Goal: Task Accomplishment & Management: Manage account settings

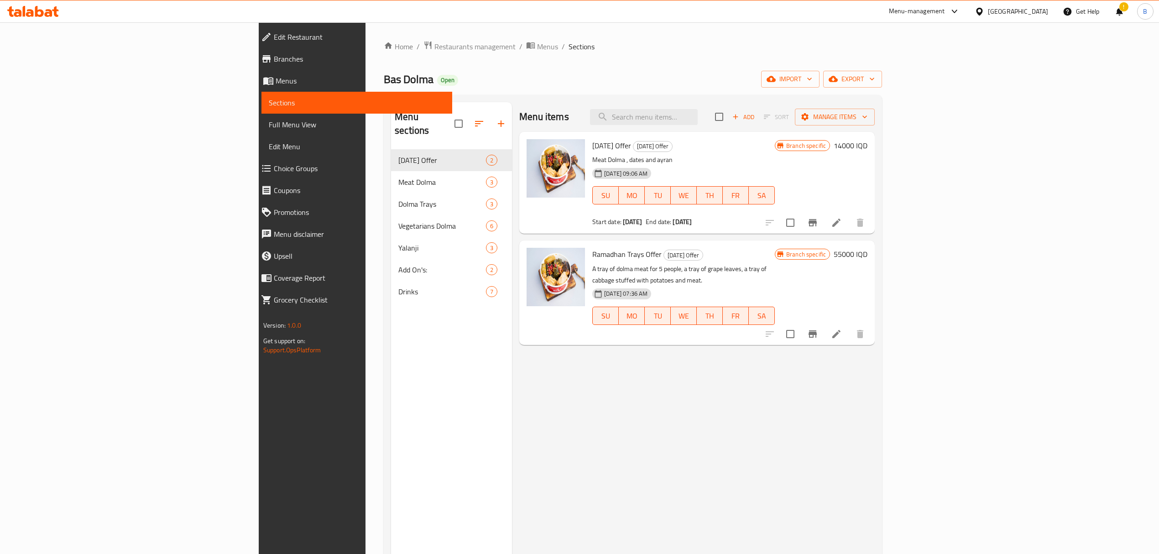
click at [59, 16] on div at bounding box center [33, 11] width 66 height 18
click at [57, 15] on icon at bounding box center [55, 11] width 6 height 10
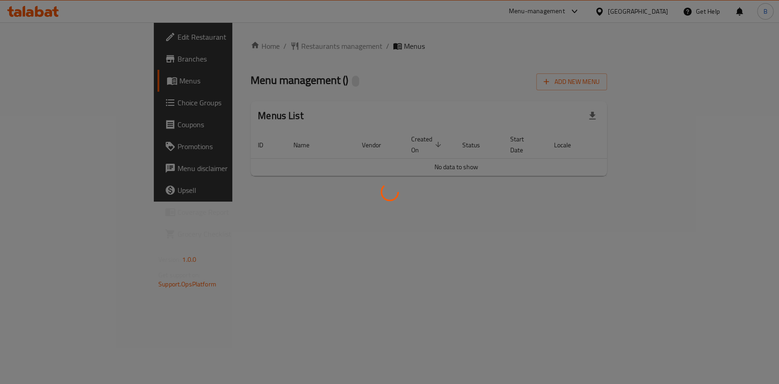
click at [591, 192] on div at bounding box center [389, 192] width 779 height 384
click at [513, 260] on div at bounding box center [389, 192] width 779 height 384
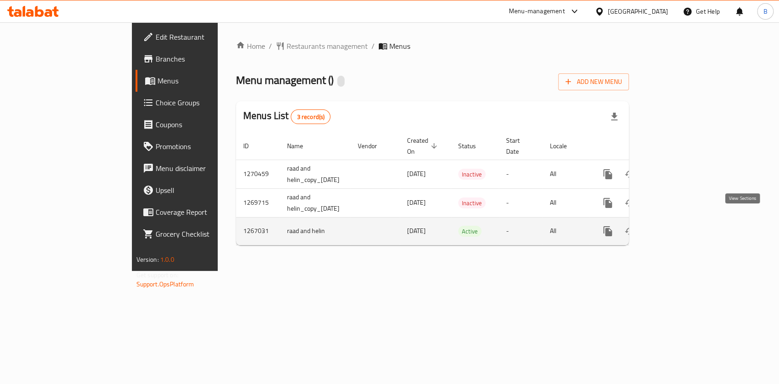
click at [679, 226] on icon "enhanced table" at bounding box center [673, 231] width 11 height 11
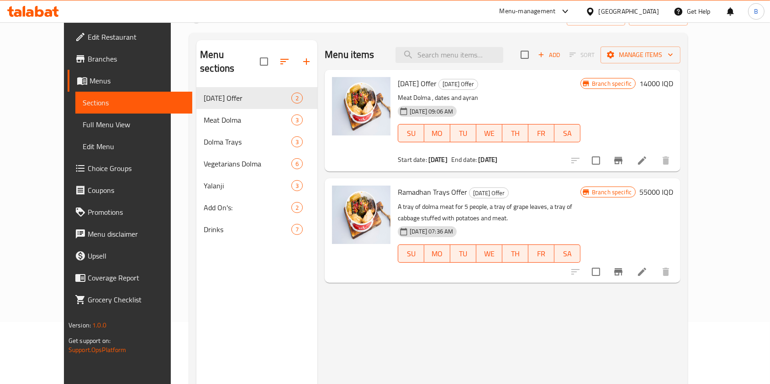
scroll to position [121, 0]
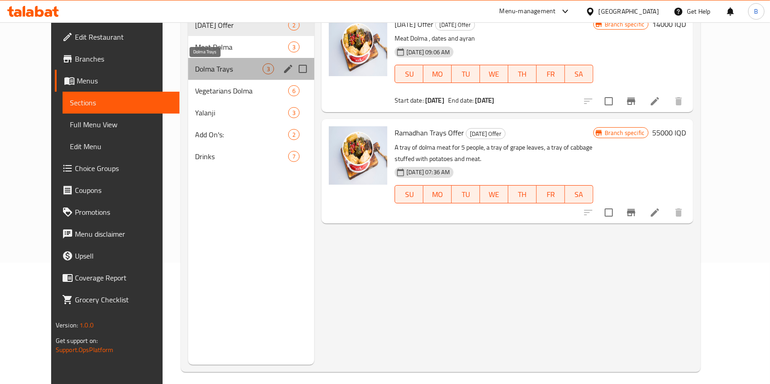
click at [205, 66] on span "Dolma Trays" at bounding box center [229, 68] width 68 height 11
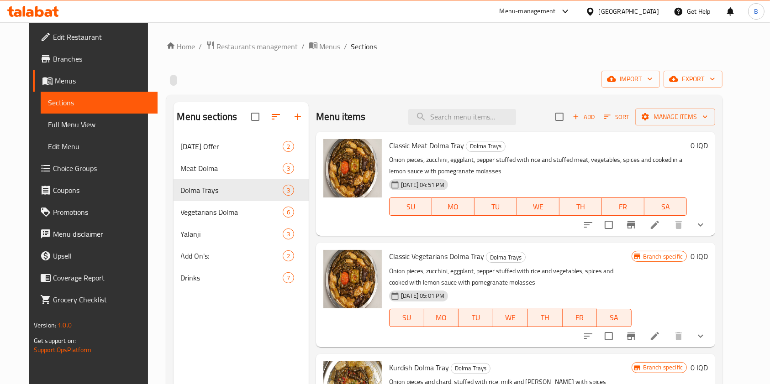
click at [453, 257] on span "Classic Vegetarians Dolma Tray" at bounding box center [436, 257] width 95 height 14
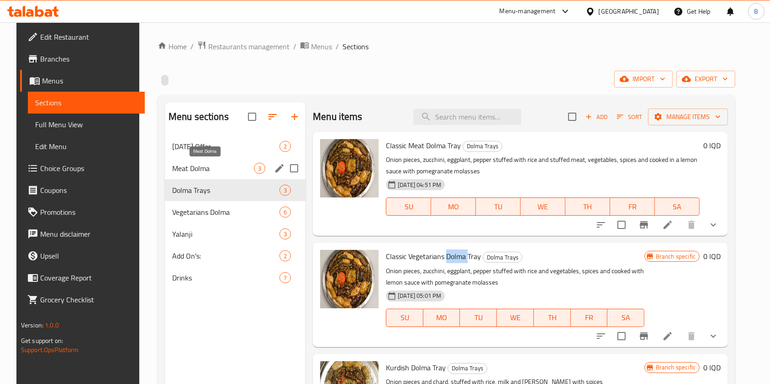
click at [197, 172] on span "Meat Dolma" at bounding box center [213, 168] width 82 height 11
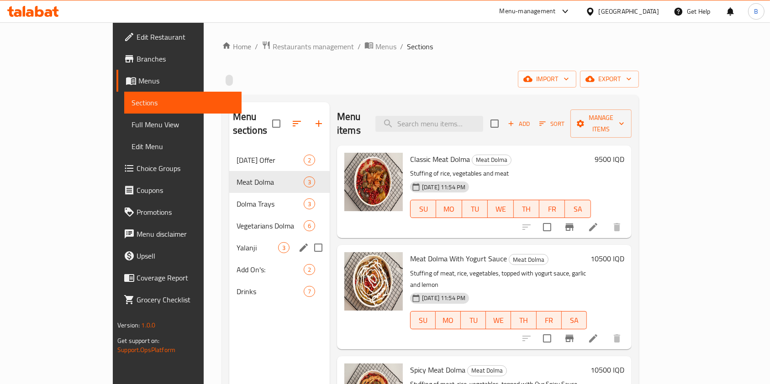
scroll to position [128, 0]
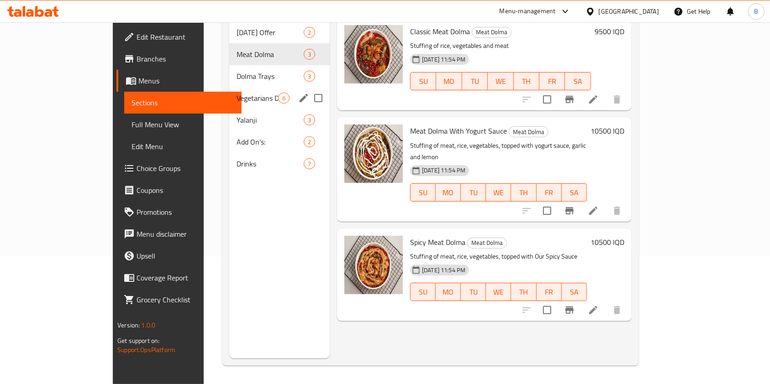
click at [236, 93] on span "Vegetarians Dolma" at bounding box center [257, 98] width 42 height 11
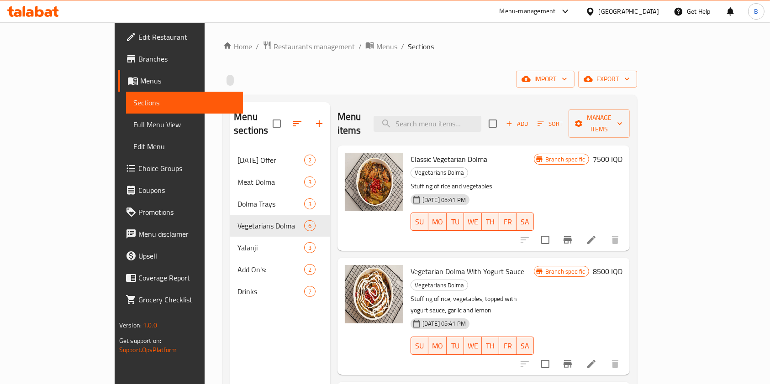
click at [410, 152] on span "Classic Vegetarian Dolma" at bounding box center [448, 159] width 77 height 14
copy h6 "Classic Vegetarian Dolma"
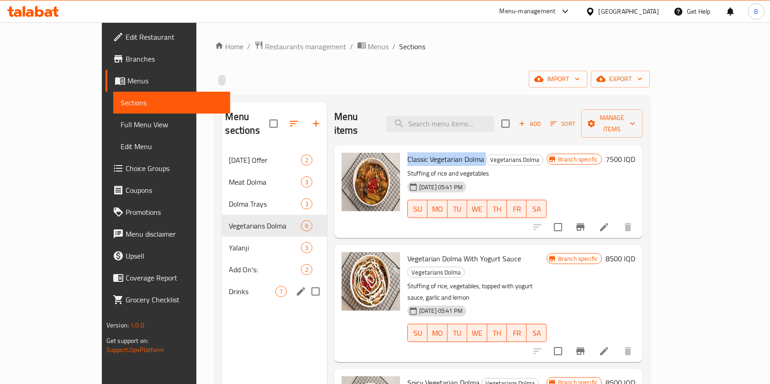
click at [229, 286] on span "Drinks" at bounding box center [252, 291] width 46 height 11
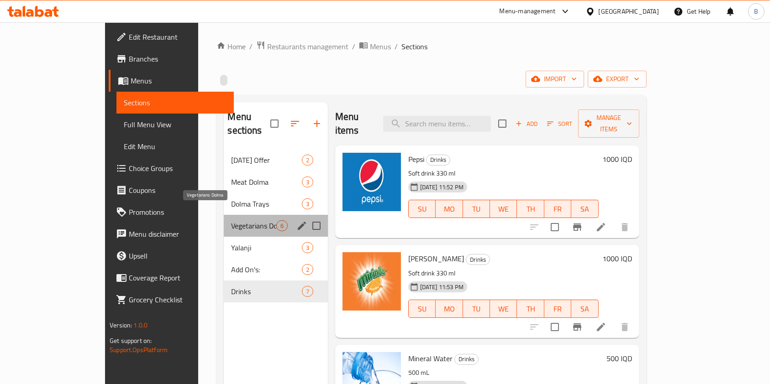
click at [231, 220] on span "Vegetarians Dolma" at bounding box center [253, 225] width 45 height 11
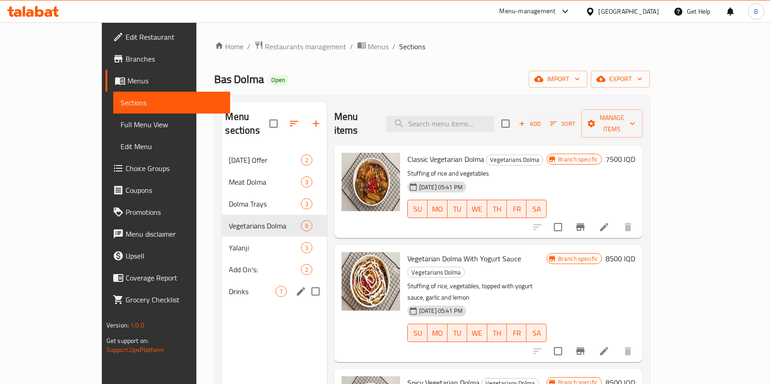
drag, startPoint x: 193, startPoint y: 278, endPoint x: 200, endPoint y: 278, distance: 7.3
click at [229, 286] on span "Drinks" at bounding box center [252, 291] width 46 height 11
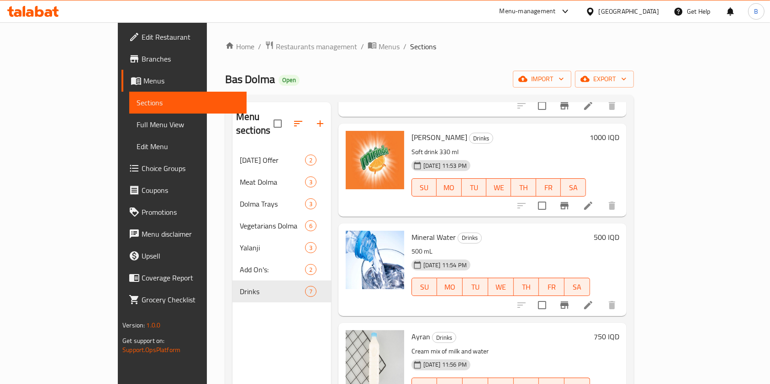
scroll to position [183, 0]
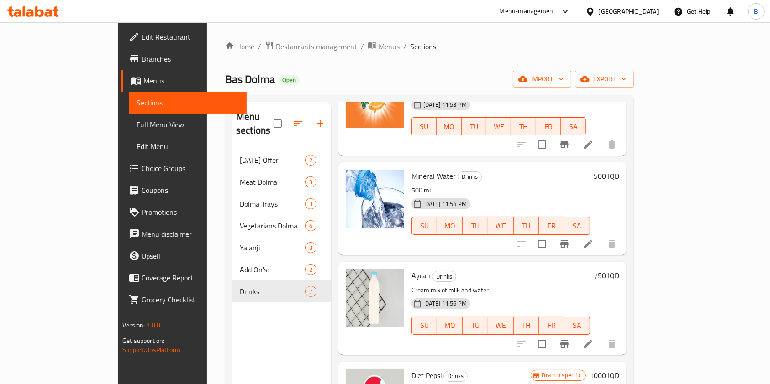
click at [411, 269] on span "Ayran" at bounding box center [420, 276] width 19 height 14
copy span "Ayran"
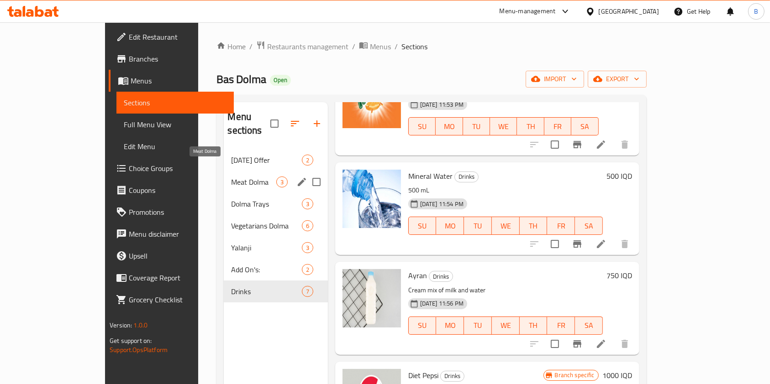
click at [231, 177] on span "Meat Dolma" at bounding box center [253, 182] width 45 height 11
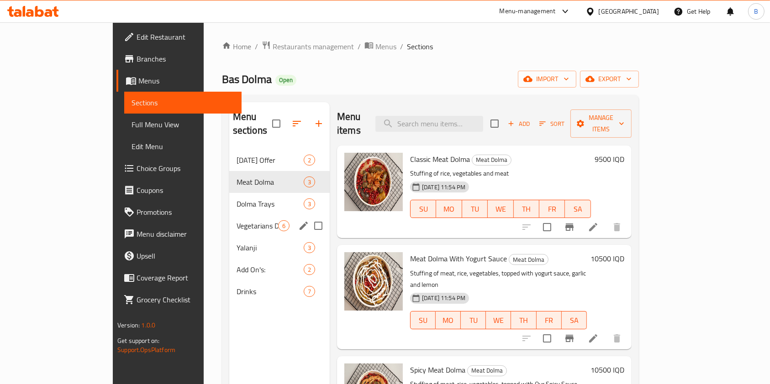
click at [229, 215] on div "Vegetarians Dolma 6" at bounding box center [279, 226] width 100 height 22
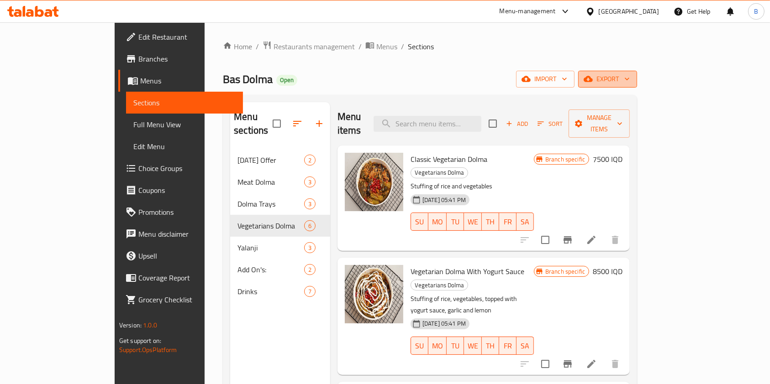
click at [630, 75] on span "export" at bounding box center [607, 78] width 44 height 11
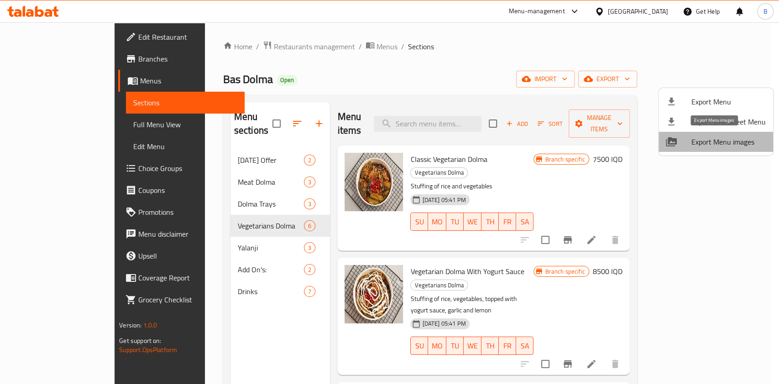
click at [735, 143] on span "Export Menu images" at bounding box center [729, 141] width 74 height 11
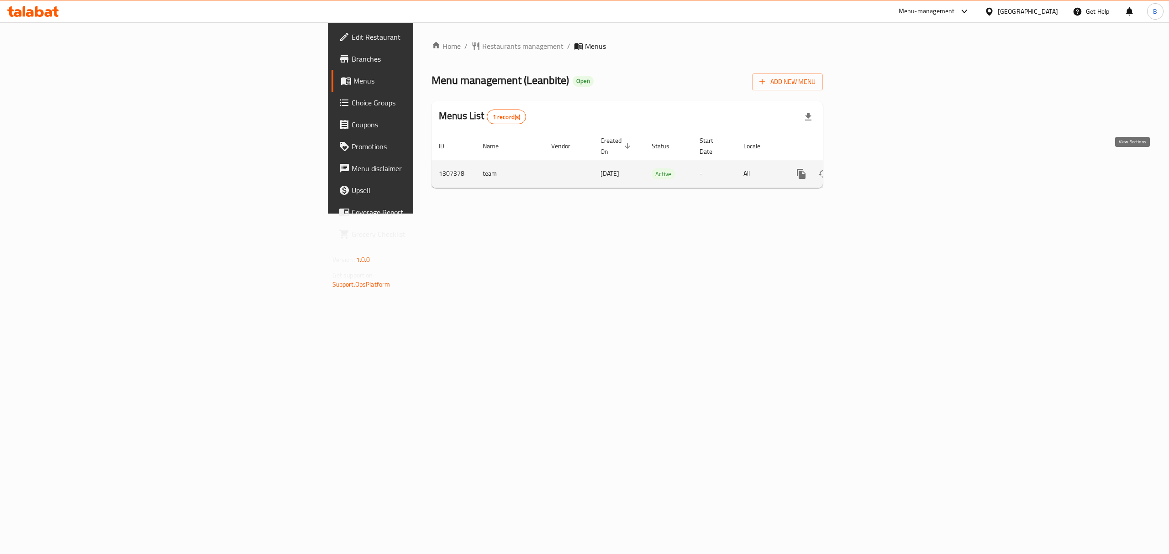
click at [872, 168] on icon "enhanced table" at bounding box center [866, 173] width 11 height 11
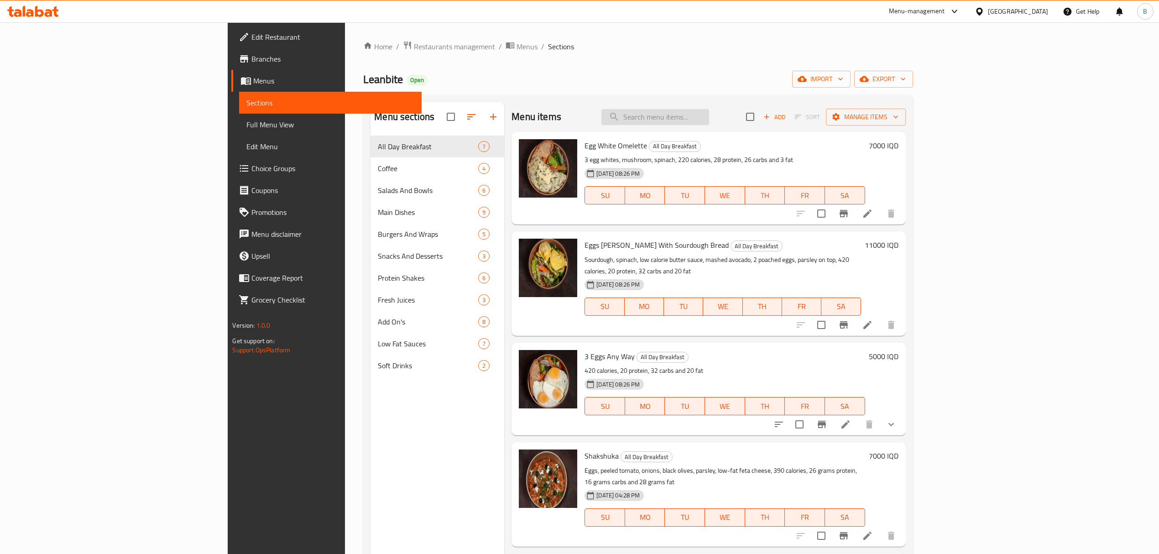
click at [705, 116] on input "search" at bounding box center [656, 117] width 108 height 16
type input "v"
type input "ر"
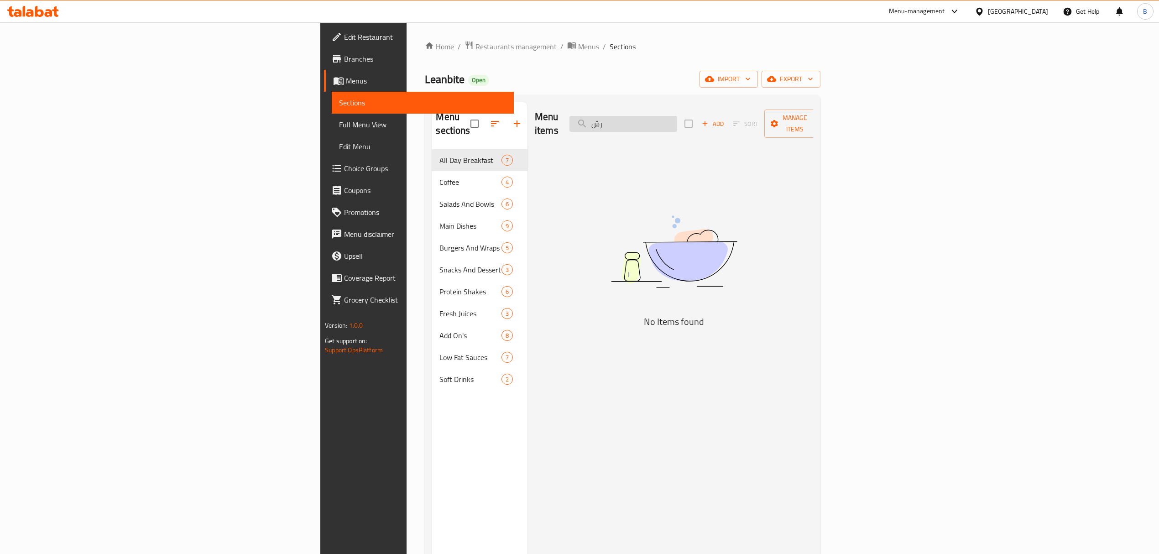
type input "ر"
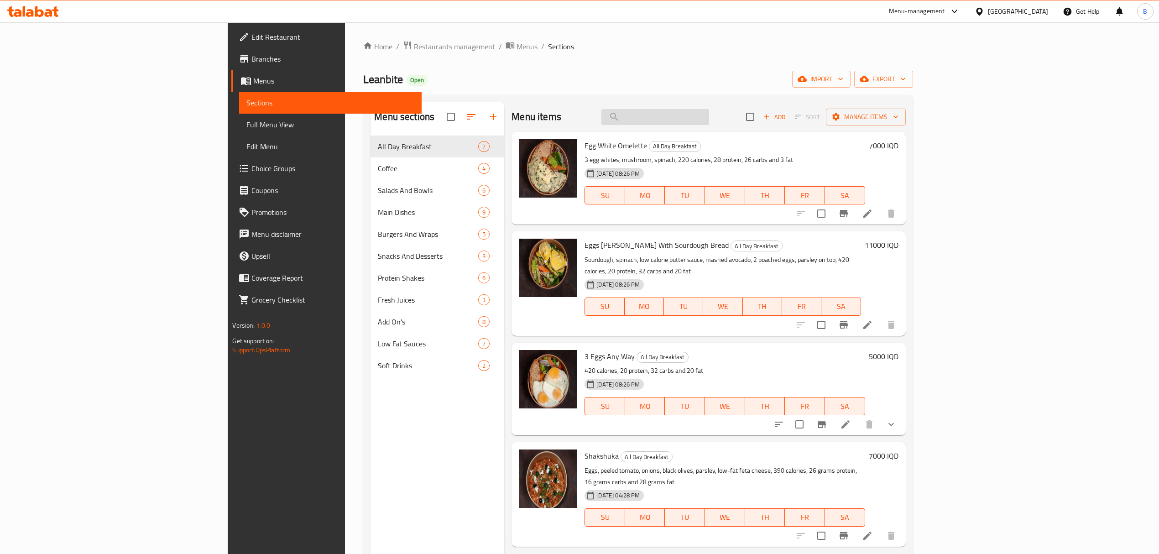
type input "ر"
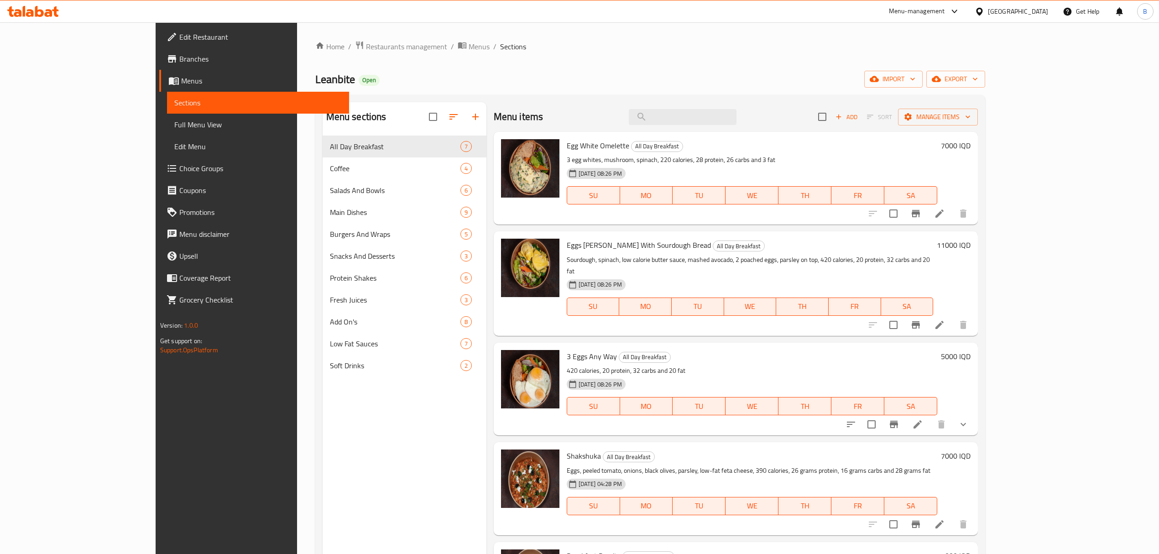
type input "ر"
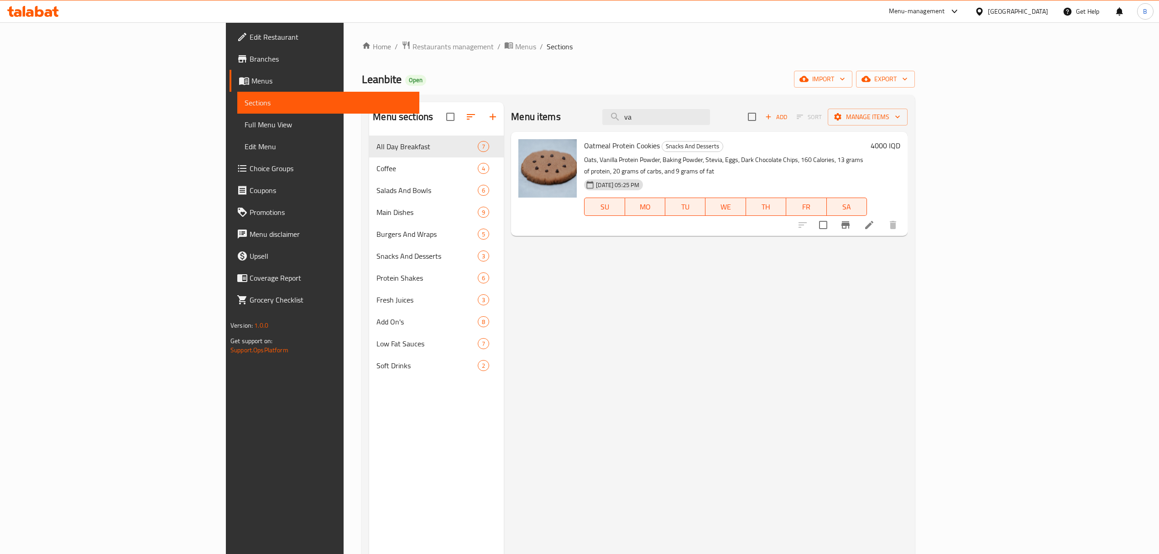
type input "v"
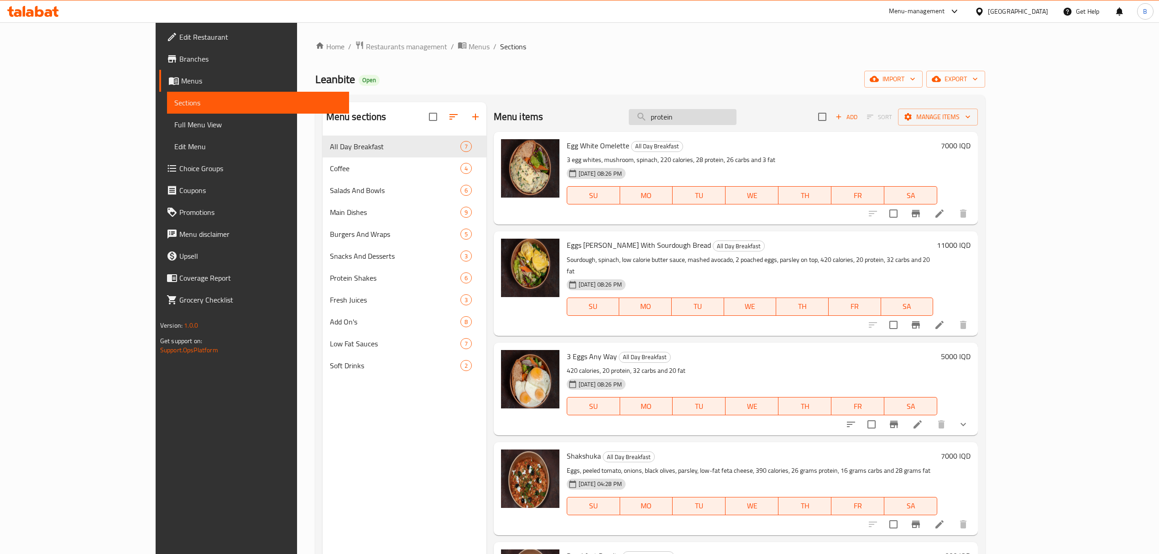
click at [737, 116] on input "protein" at bounding box center [683, 117] width 108 height 16
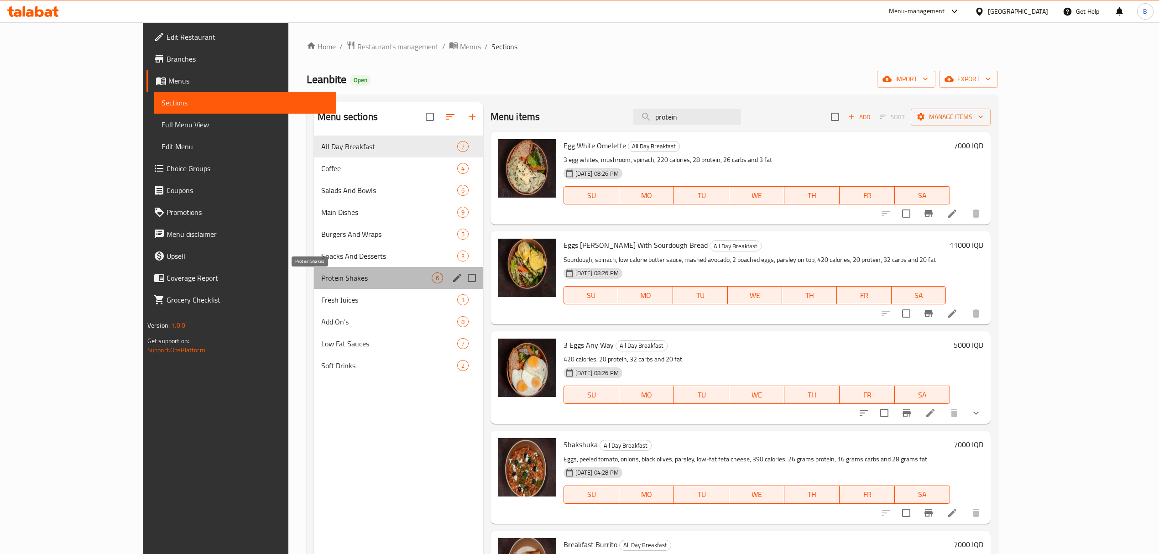
click at [321, 280] on span "Protein Shakes" at bounding box center [376, 278] width 110 height 11
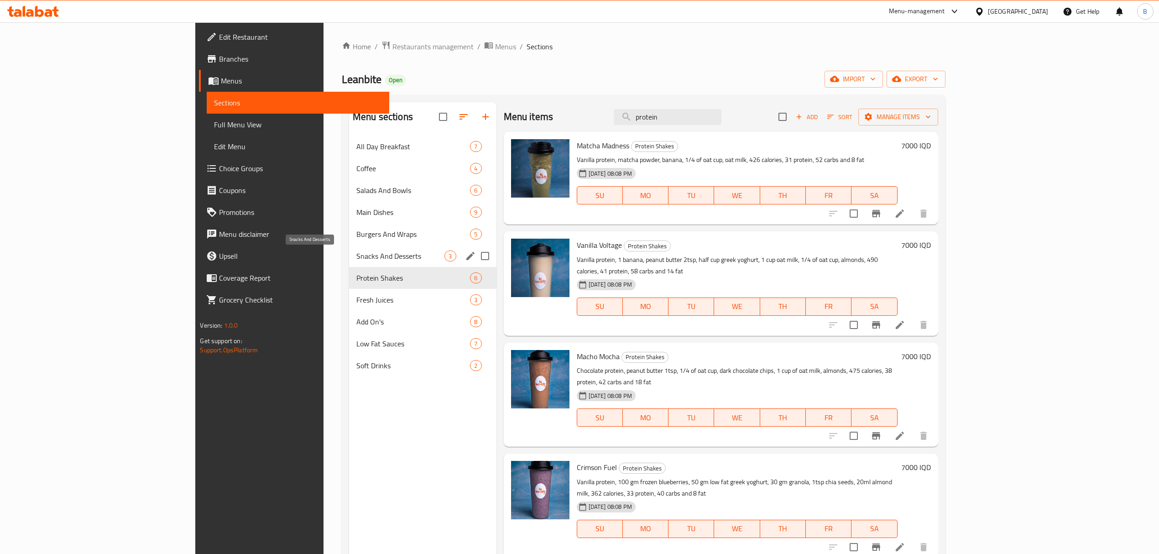
click at [359, 260] on span "Snacks And Desserts" at bounding box center [401, 256] width 89 height 11
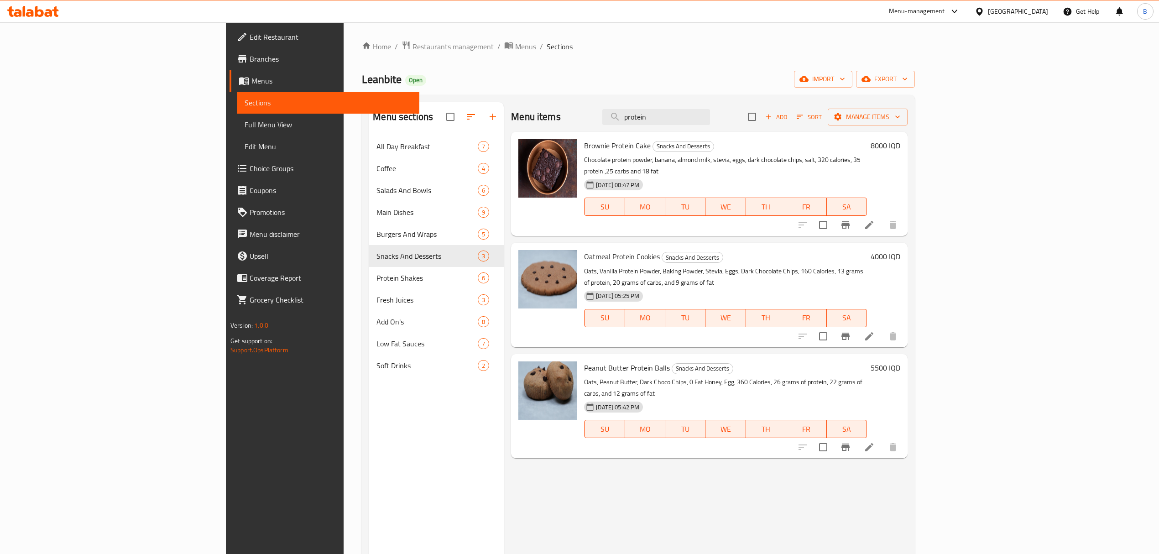
click at [369, 126] on div "Menu sections" at bounding box center [436, 117] width 135 height 30
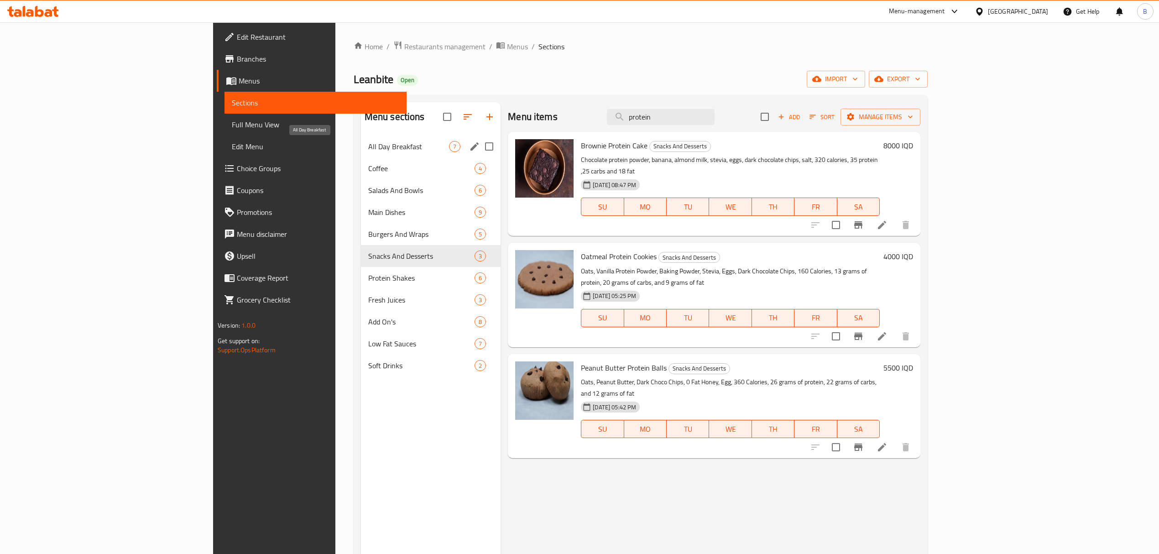
click at [368, 143] on span "All Day Breakfast" at bounding box center [408, 146] width 81 height 11
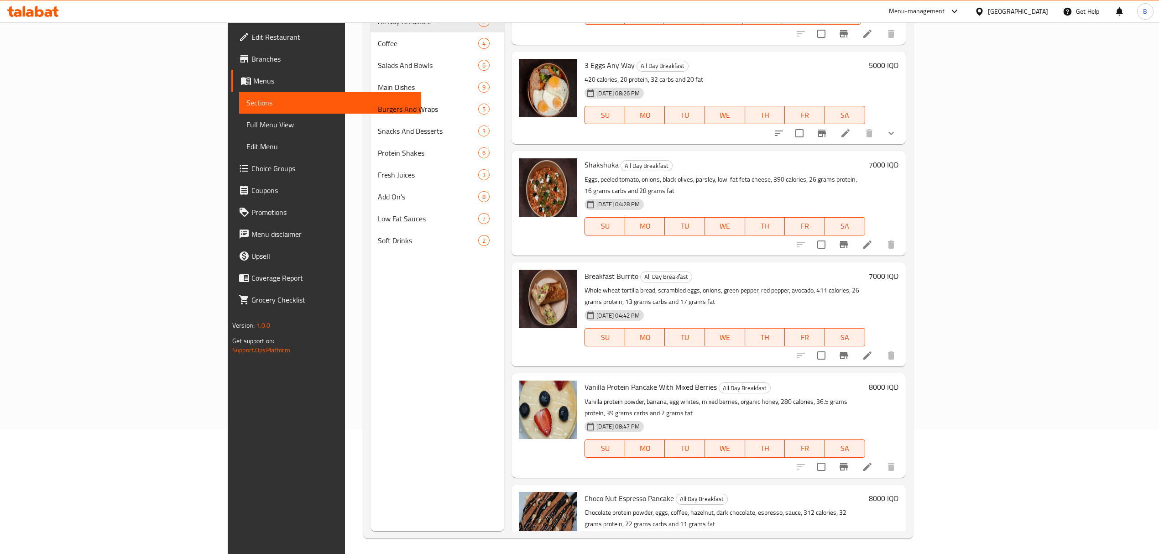
scroll to position [128, 0]
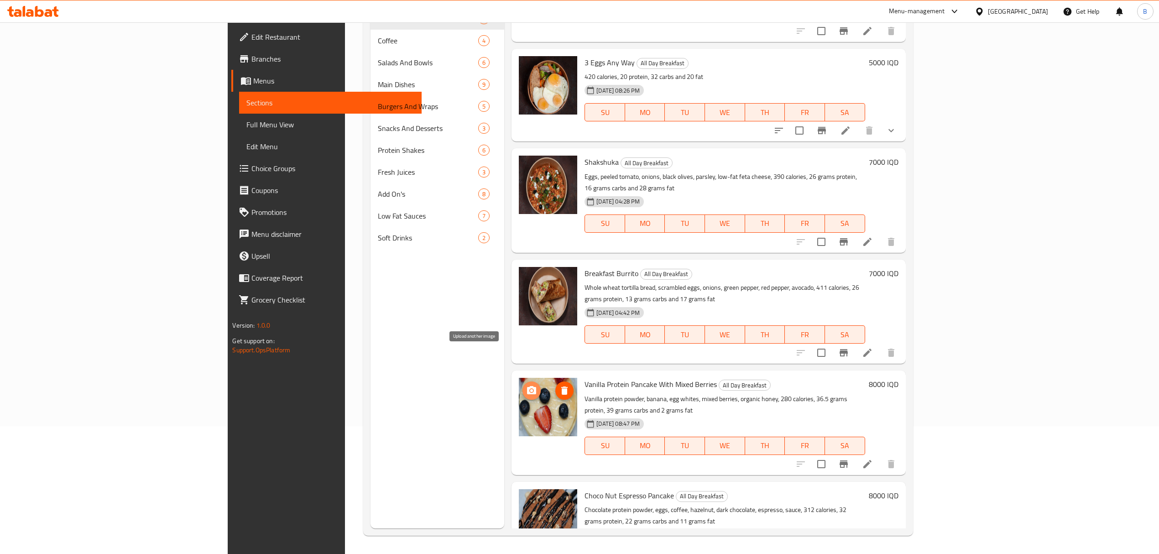
click at [523, 385] on span "upload picture" at bounding box center [532, 390] width 18 height 11
click at [526, 497] on icon "upload picture" at bounding box center [531, 502] width 11 height 11
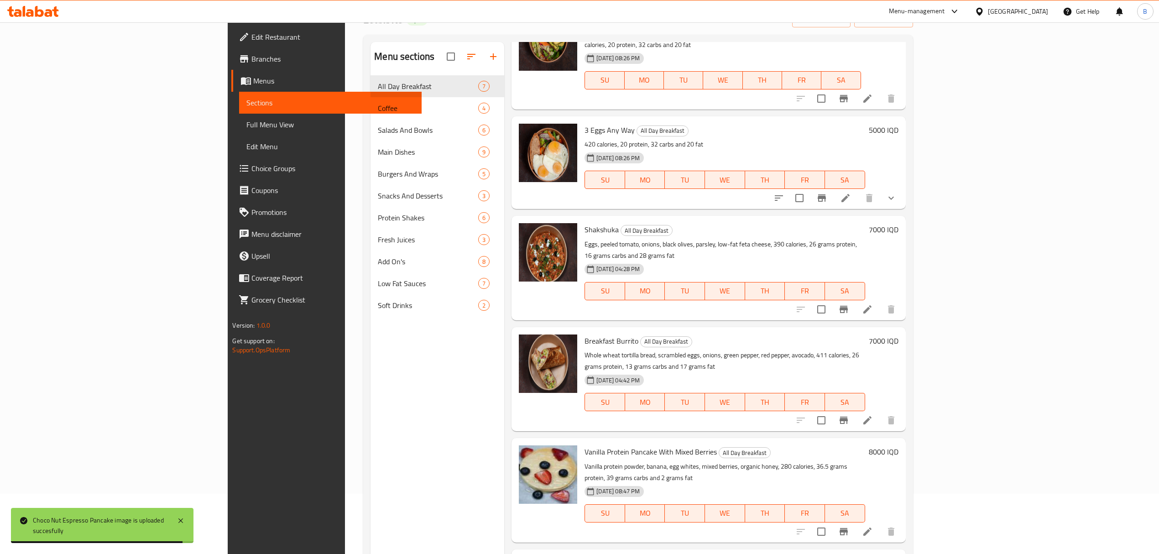
scroll to position [0, 0]
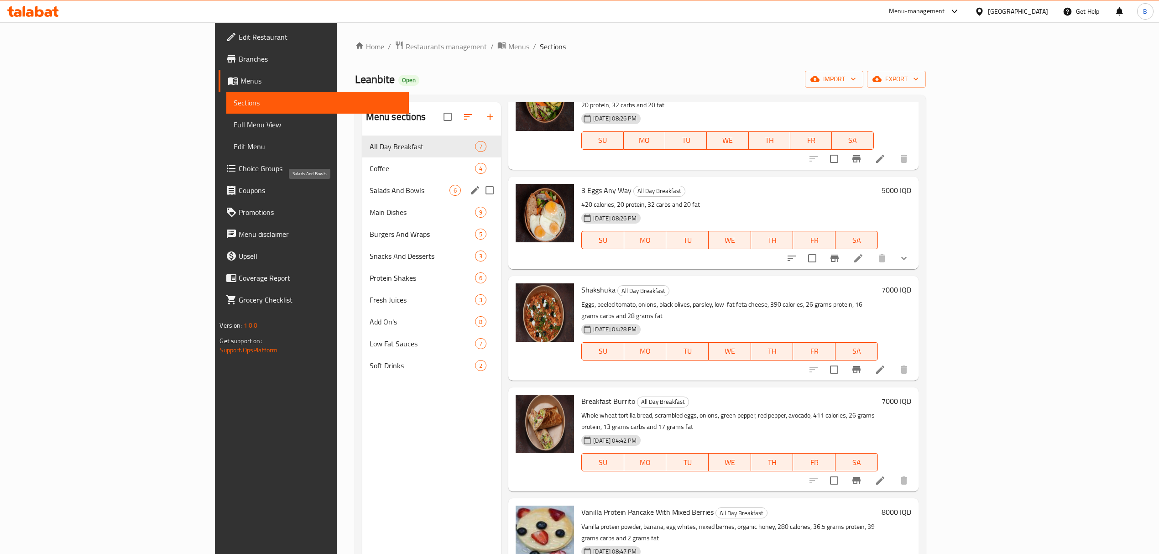
click at [370, 193] on span "Salads And Bowls" at bounding box center [410, 190] width 80 height 11
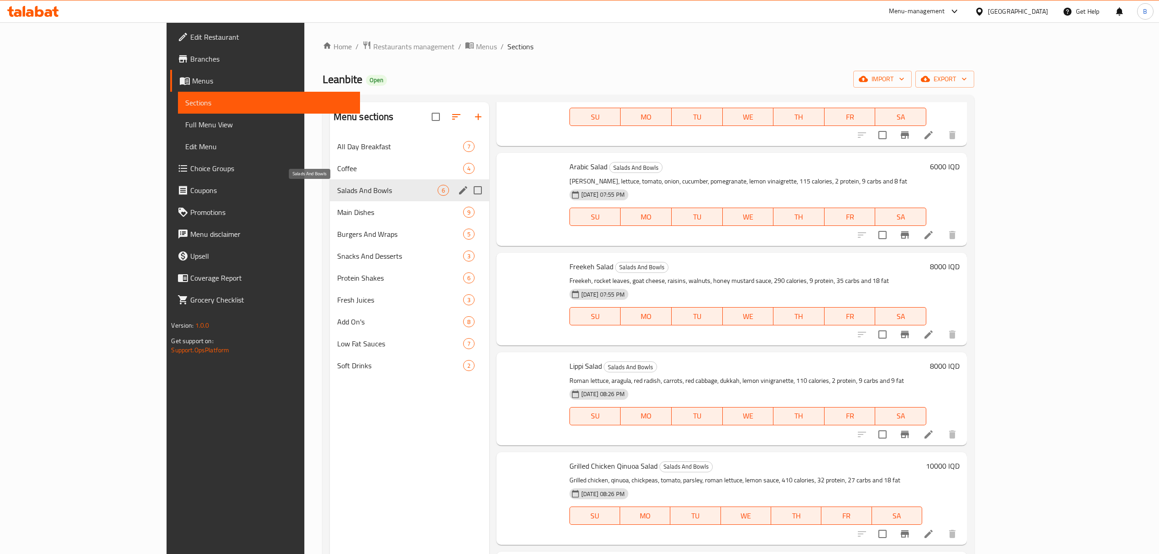
scroll to position [66, 0]
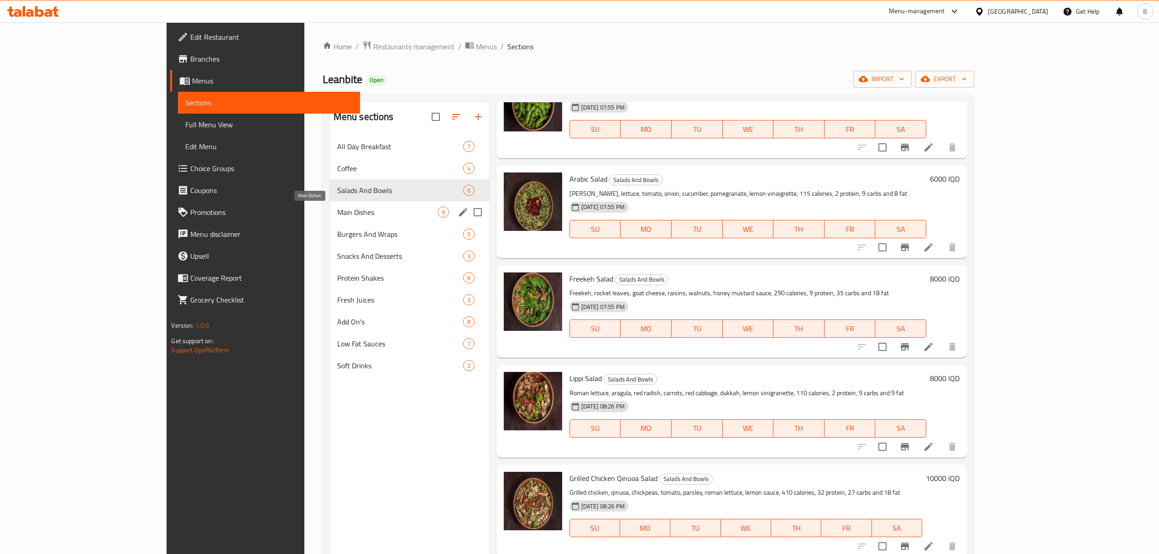
click at [369, 216] on span "Main Dishes" at bounding box center [387, 212] width 100 height 11
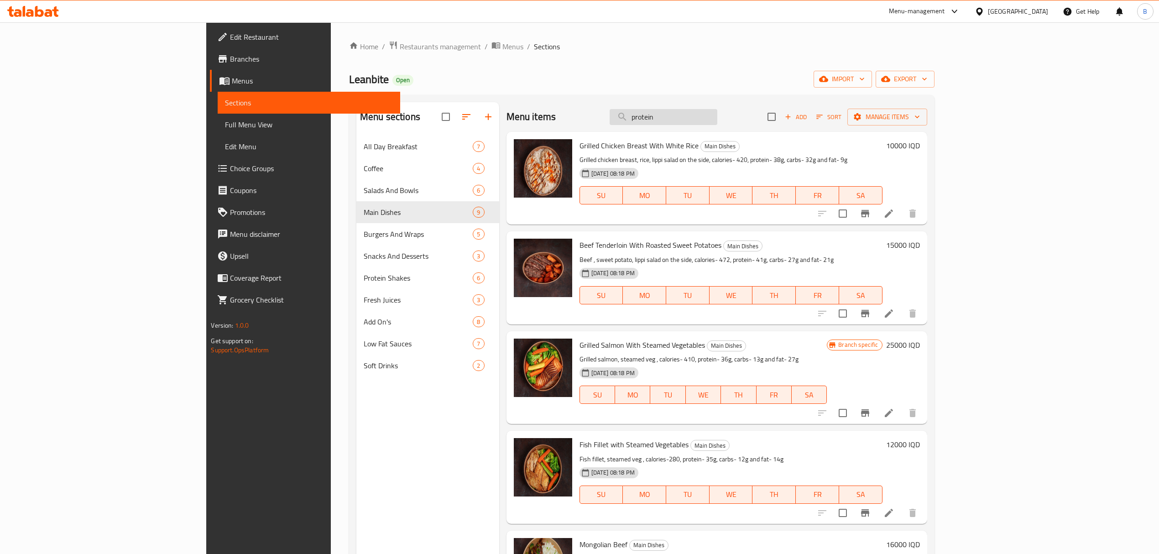
click at [718, 112] on input "protein" at bounding box center [664, 117] width 108 height 16
type input "j"
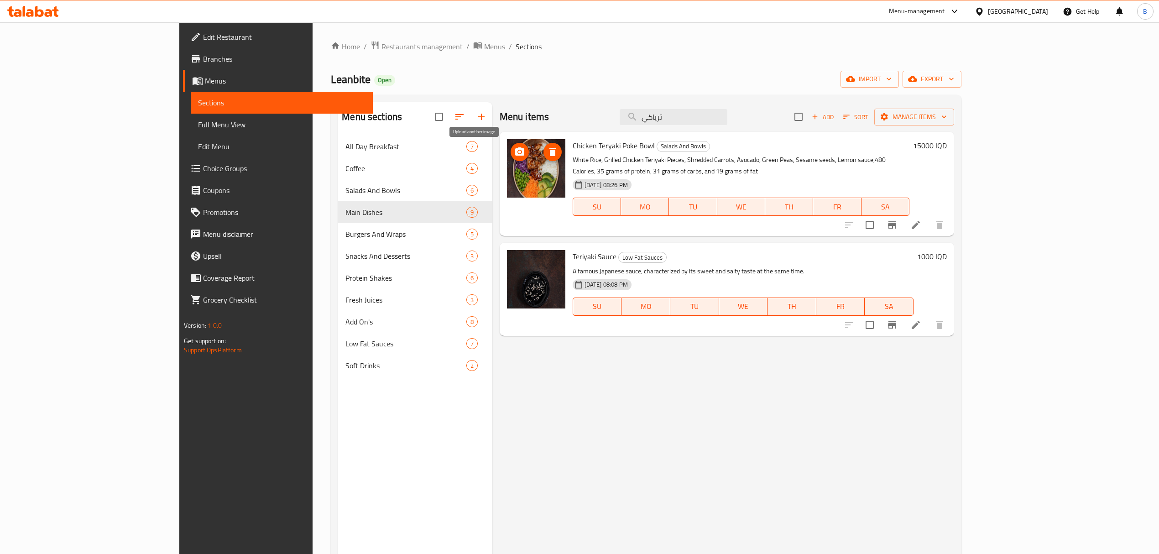
click at [515, 154] on icon "upload picture" at bounding box center [519, 151] width 9 height 8
click at [725, 124] on input "ترياكي" at bounding box center [674, 117] width 108 height 16
type input "f"
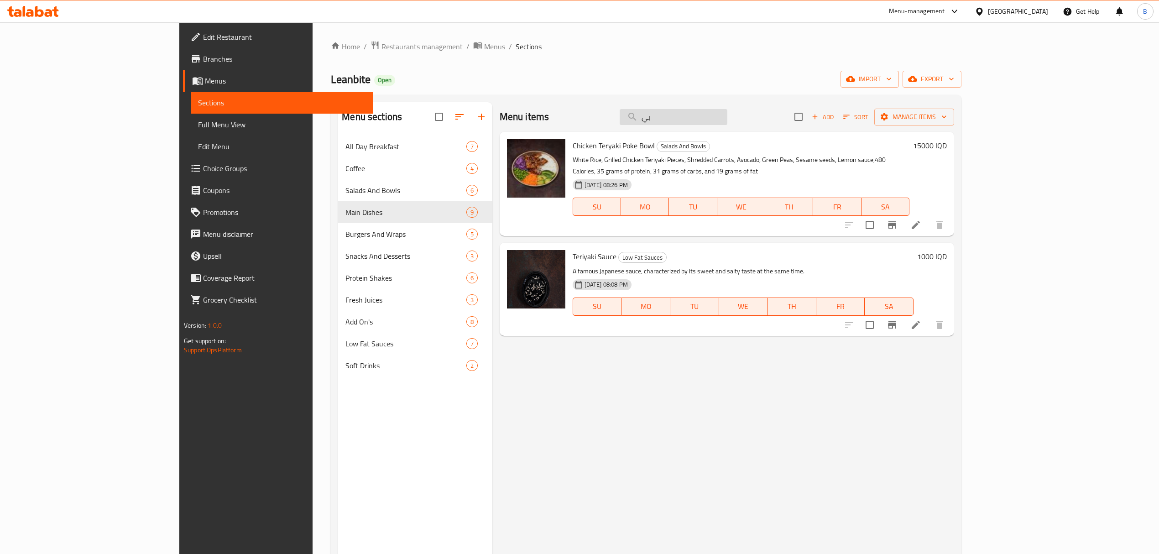
type input "ب"
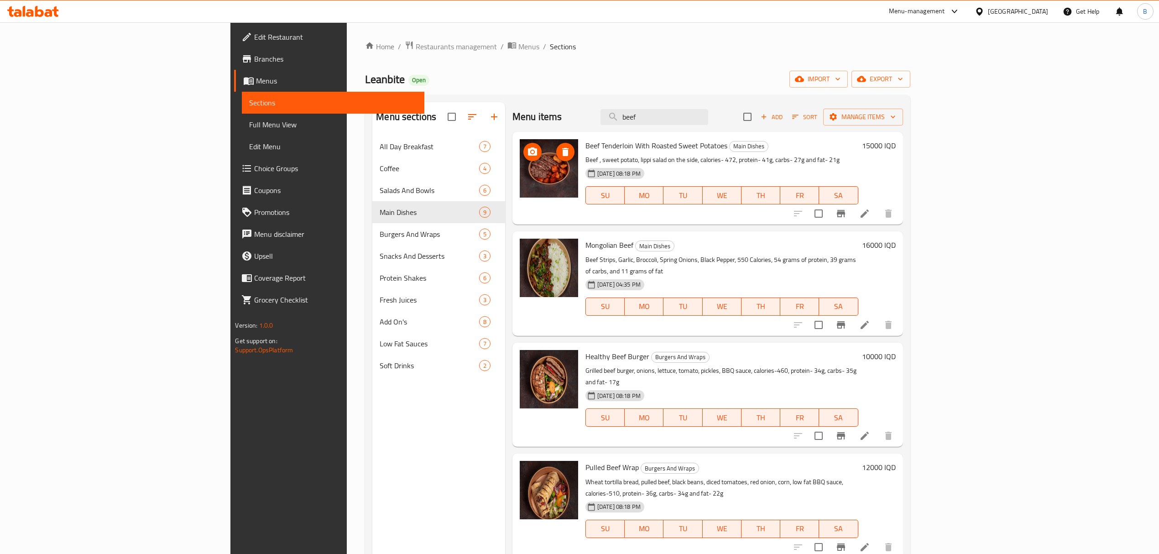
click at [524, 160] on button "upload picture" at bounding box center [533, 152] width 18 height 18
click at [528, 155] on icon "upload picture" at bounding box center [532, 151] width 9 height 8
click at [700, 124] on input "beef" at bounding box center [655, 117] width 108 height 16
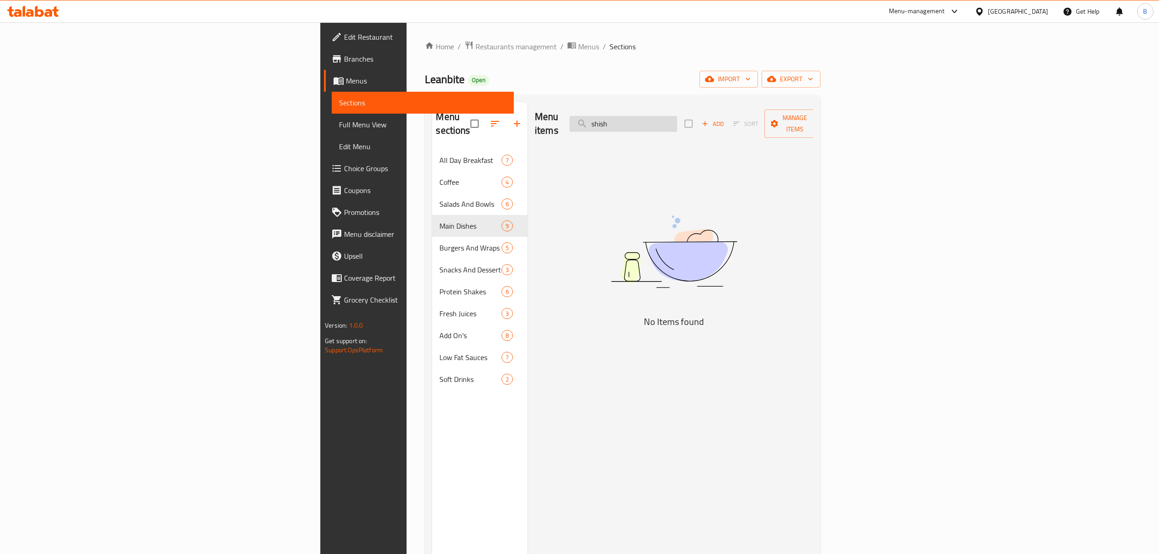
type input "shish"
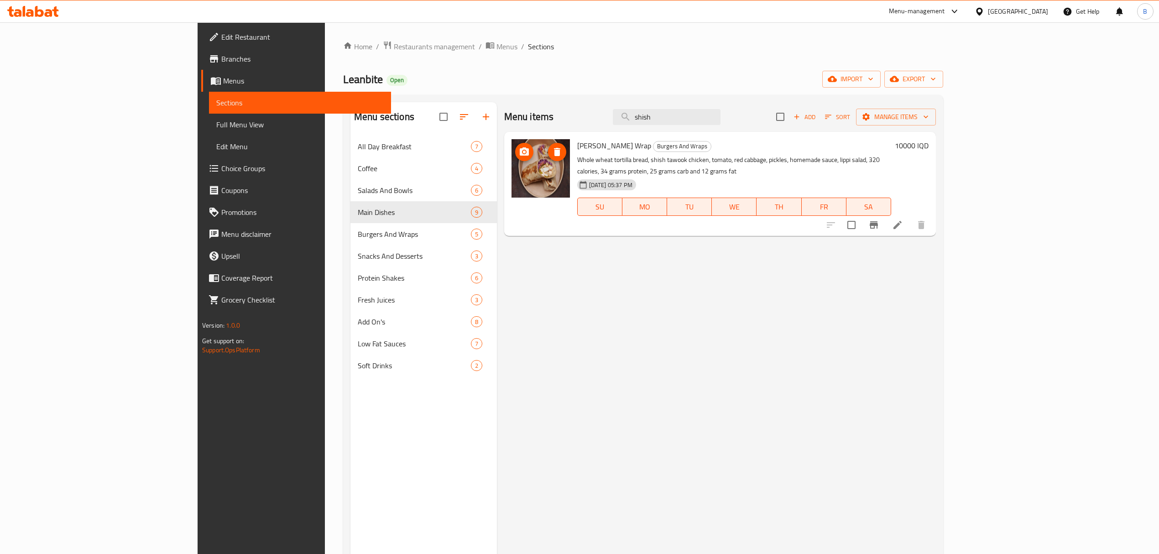
click at [520, 150] on icon "upload picture" at bounding box center [524, 151] width 9 height 8
click at [519, 147] on icon "upload picture" at bounding box center [524, 152] width 11 height 11
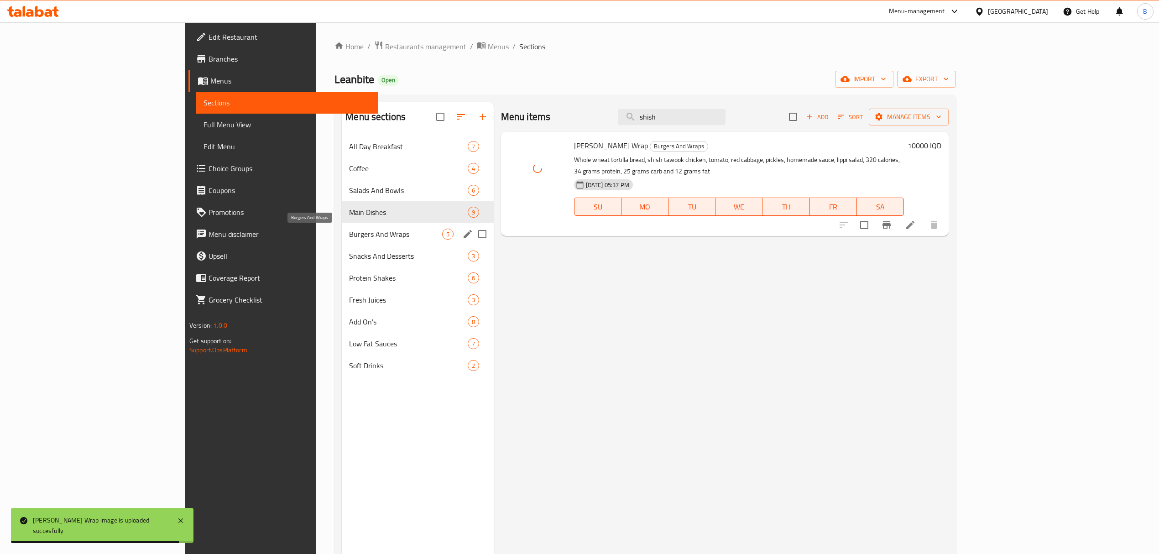
click at [349, 234] on span "Burgers And Wraps" at bounding box center [395, 234] width 93 height 11
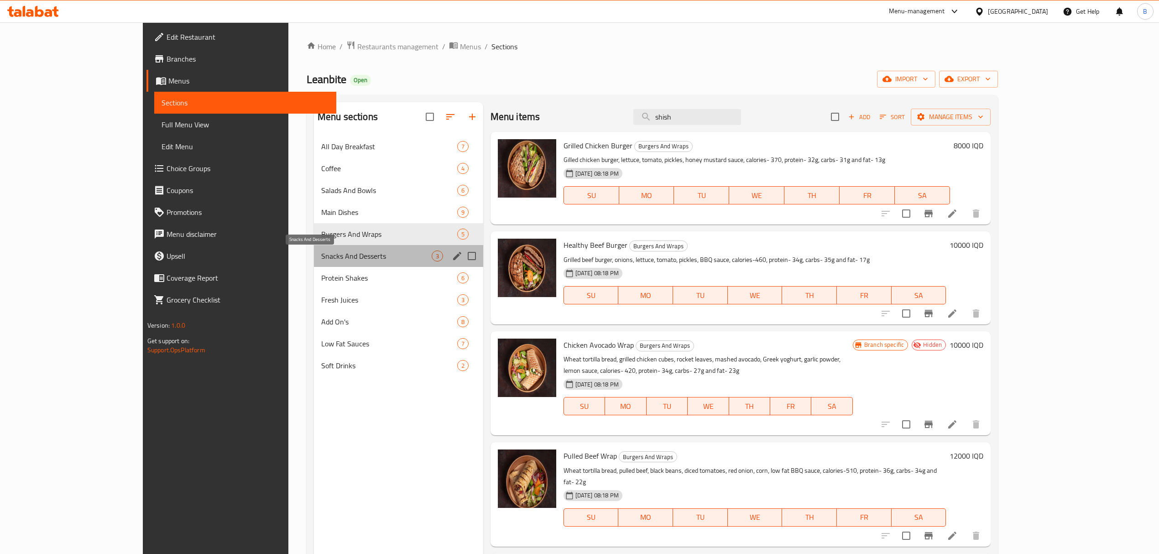
click at [321, 258] on span "Snacks And Desserts" at bounding box center [376, 256] width 110 height 11
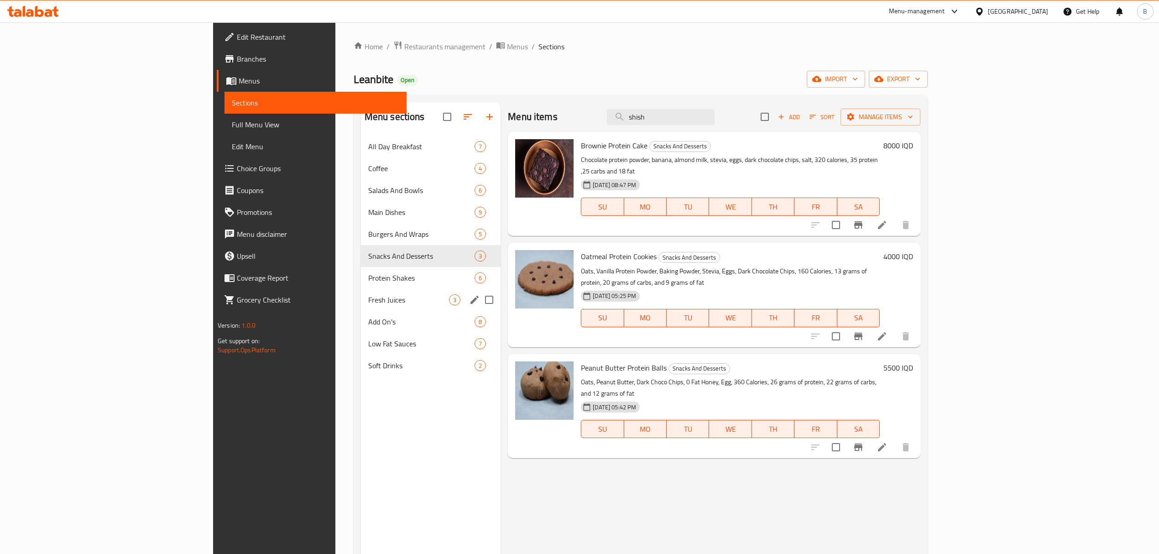
click at [361, 289] on div "Fresh Juices 3" at bounding box center [431, 300] width 140 height 22
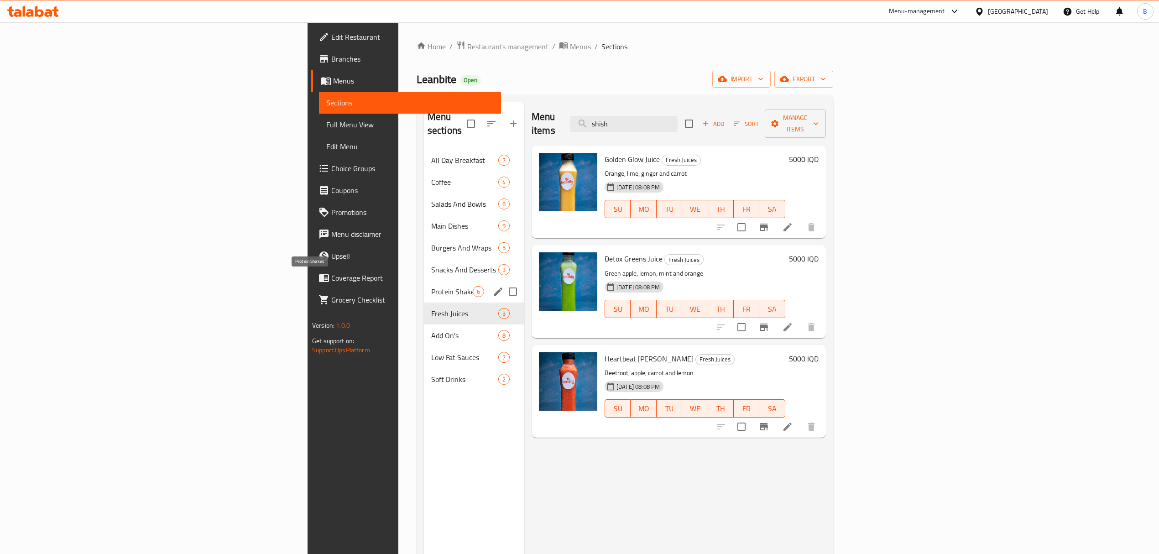
click at [424, 281] on div "Protein Shakes 6" at bounding box center [474, 292] width 100 height 22
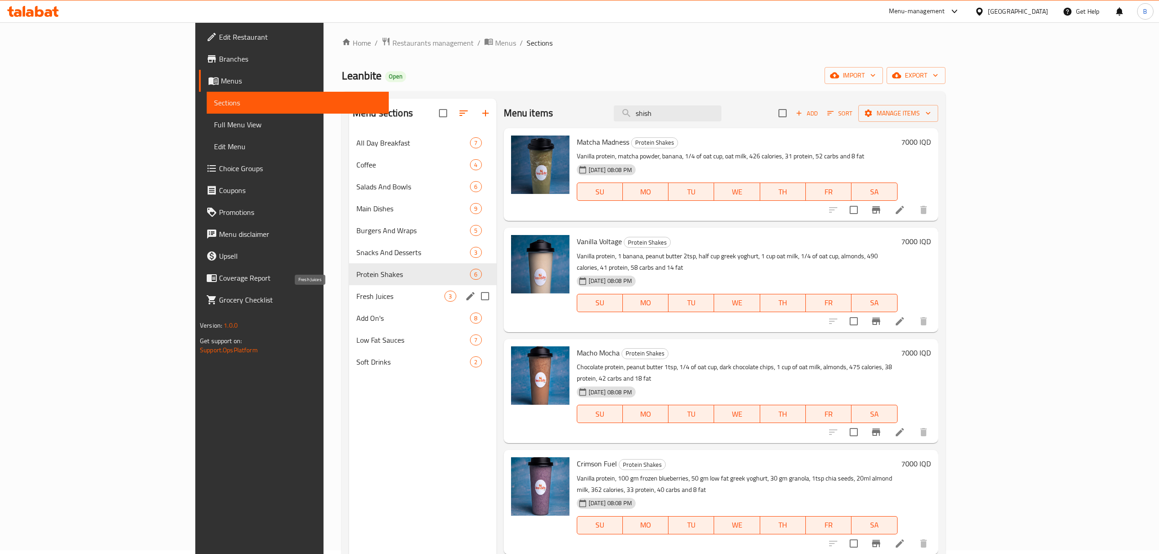
scroll to position [128, 0]
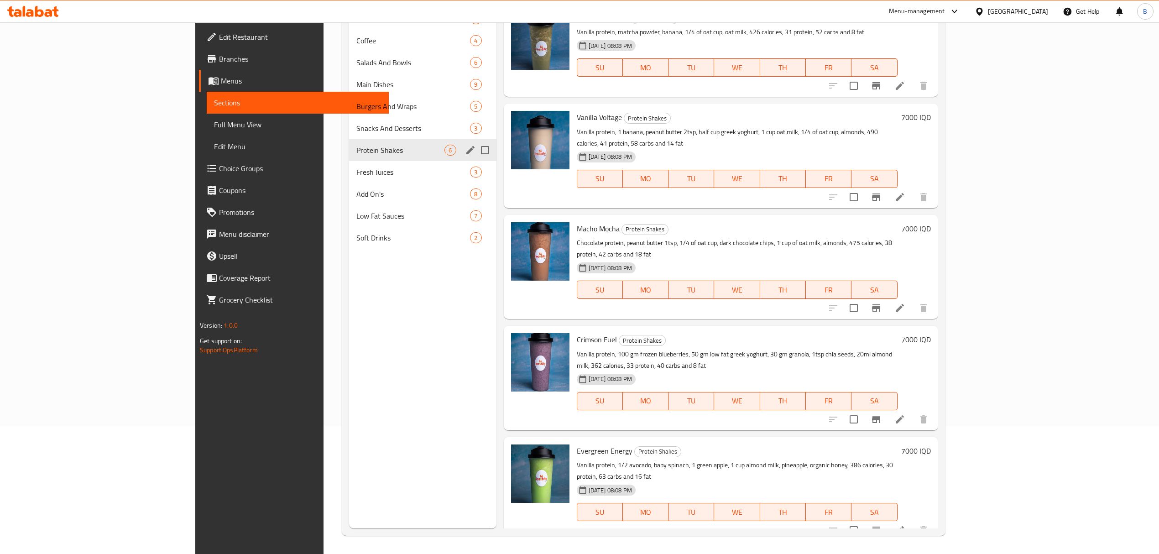
click at [349, 160] on div "Protein Shakes 6" at bounding box center [422, 150] width 147 height 22
click at [357, 168] on span "Fresh Juices" at bounding box center [401, 172] width 89 height 11
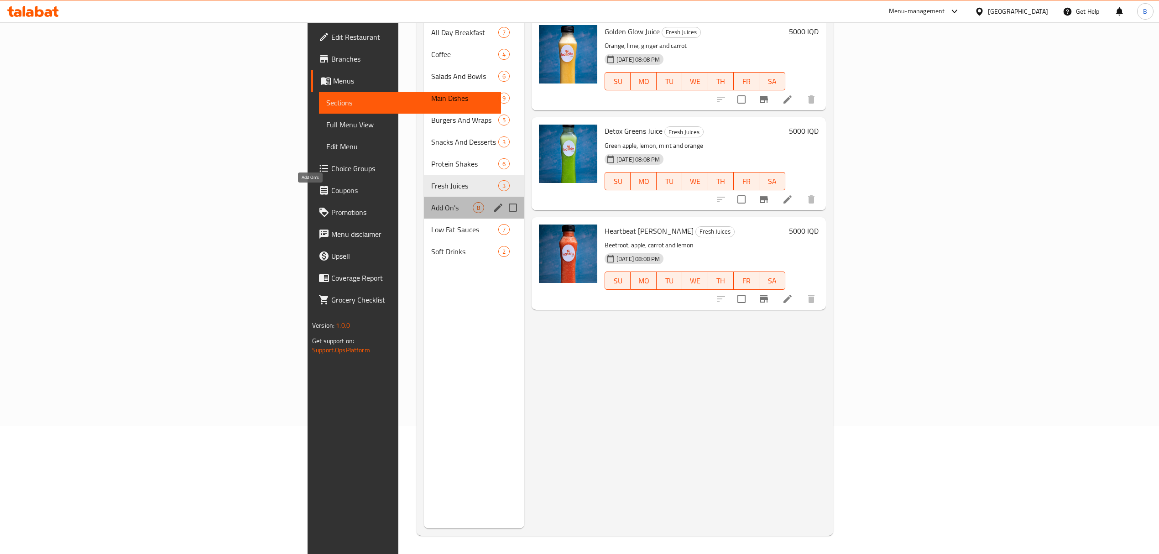
click at [431, 202] on span "Add On's" at bounding box center [452, 207] width 42 height 11
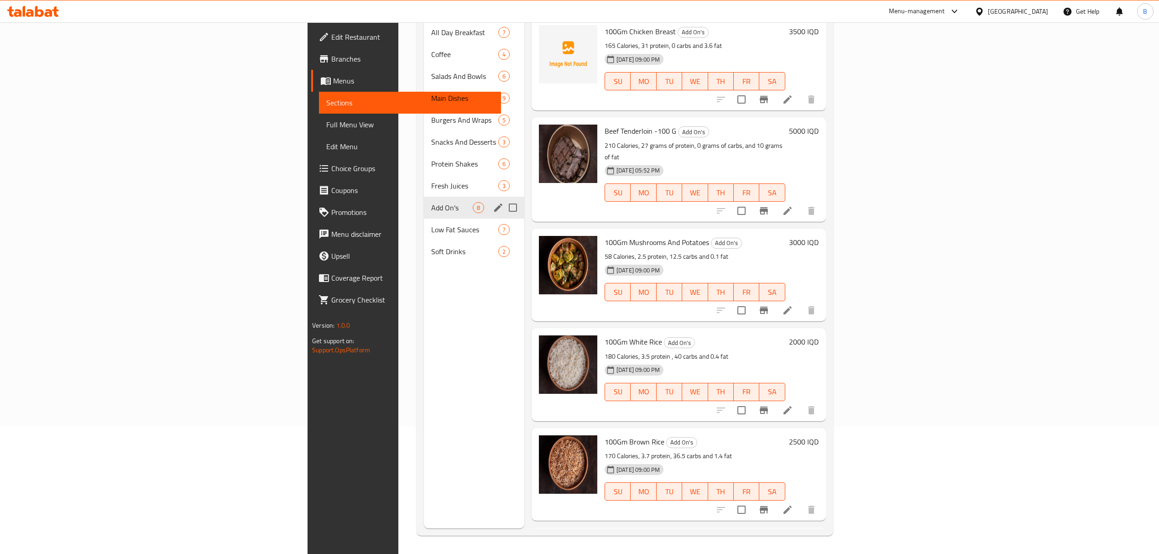
drag, startPoint x: 296, startPoint y: 216, endPoint x: 302, endPoint y: 201, distance: 16.4
click at [424, 201] on div "All Day Breakfast 7 Coffee 4 Salads And Bowls 6 Main Dishes 9 Burgers And Wraps…" at bounding box center [474, 141] width 100 height 241
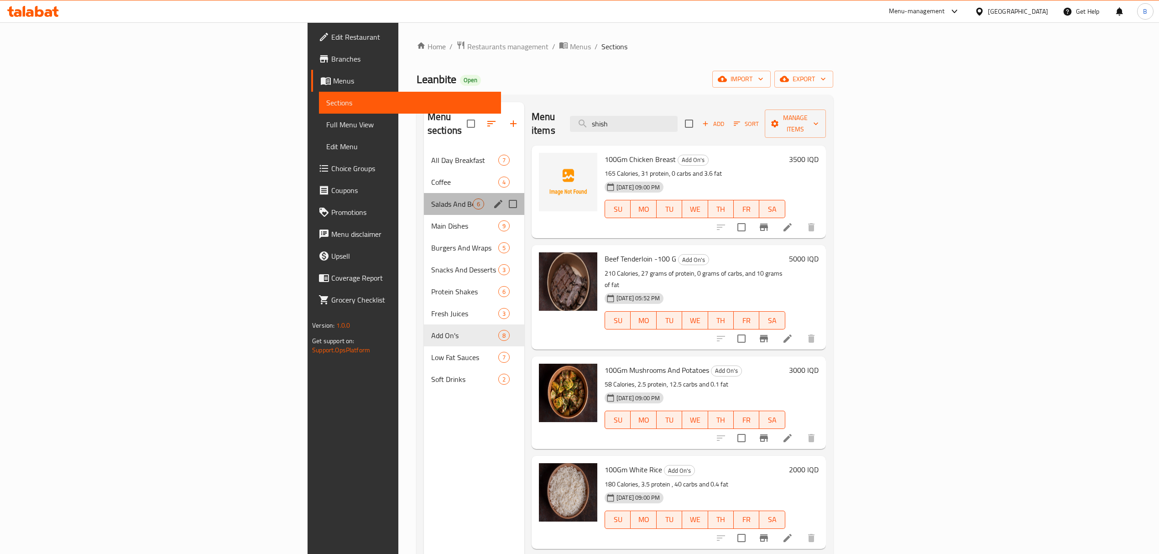
click at [424, 198] on div "Salads And Bowls 6" at bounding box center [474, 204] width 100 height 22
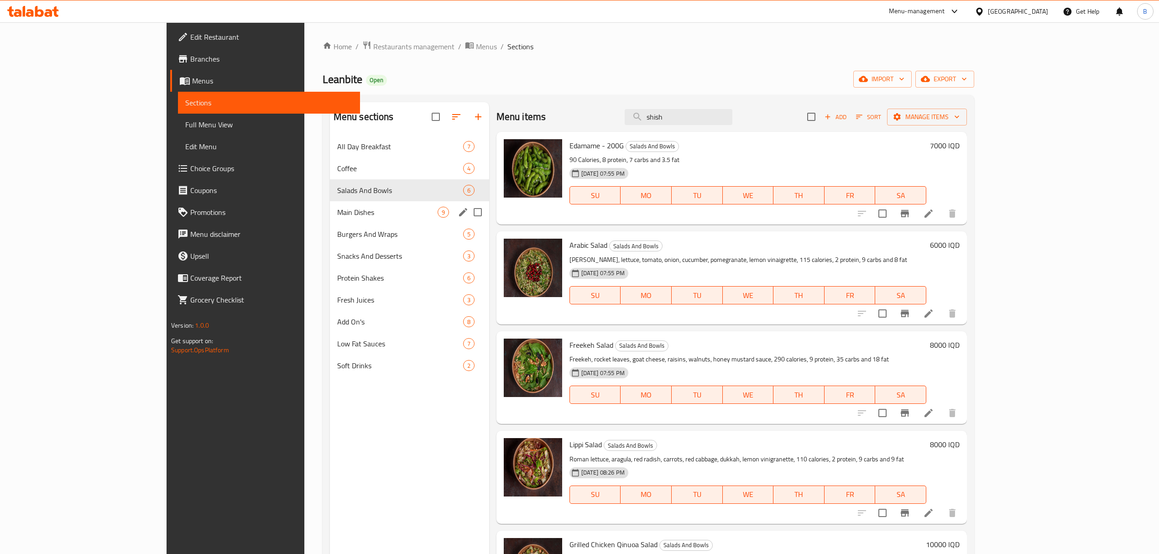
click at [330, 203] on div "Main Dishes 9" at bounding box center [409, 212] width 159 height 22
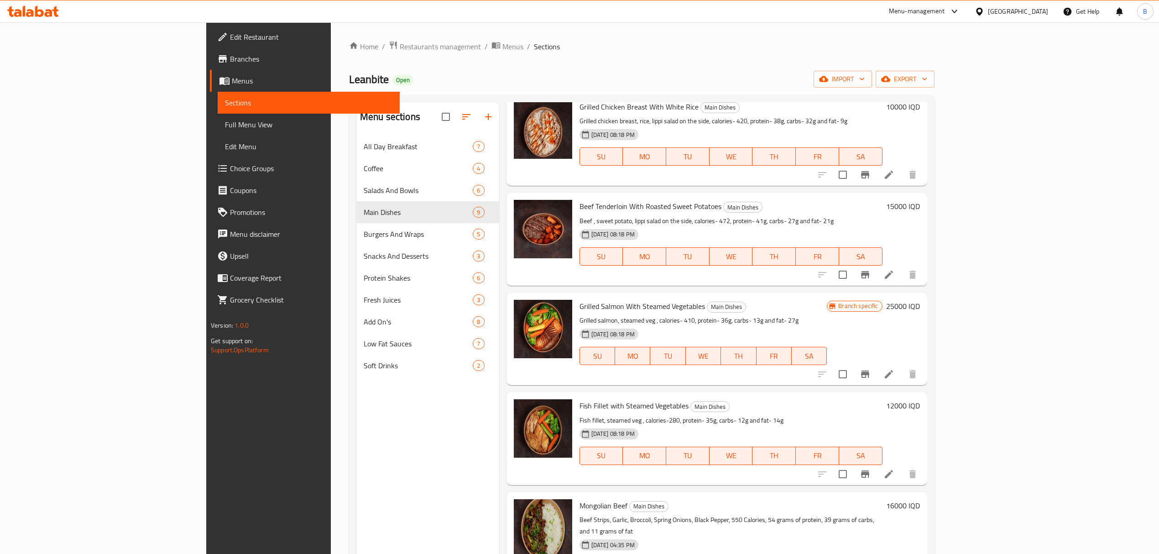
scroll to position [61, 0]
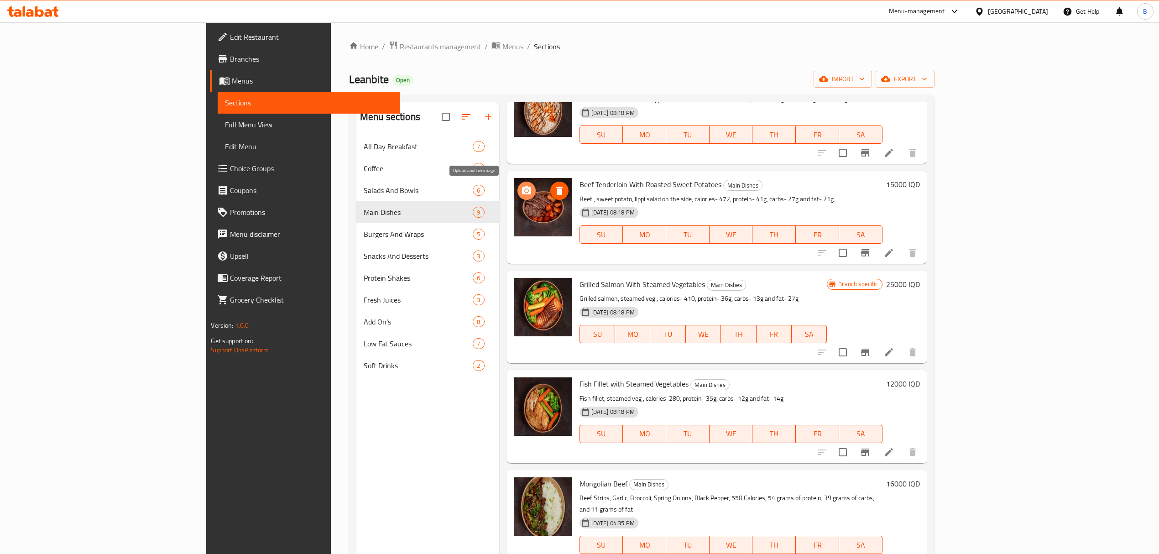
click at [521, 191] on icon "upload picture" at bounding box center [526, 190] width 11 height 11
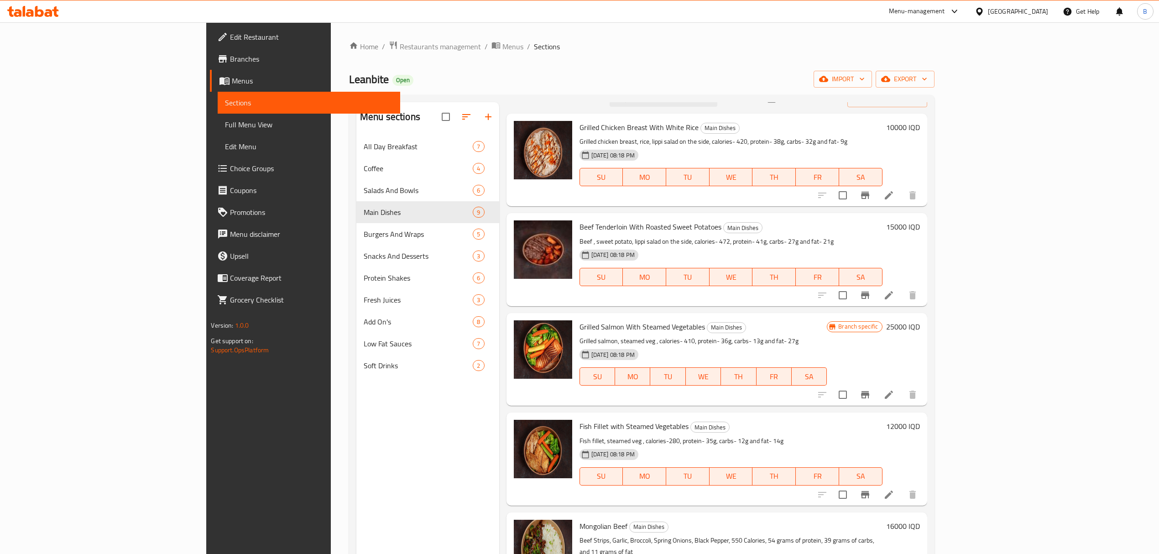
scroll to position [0, 0]
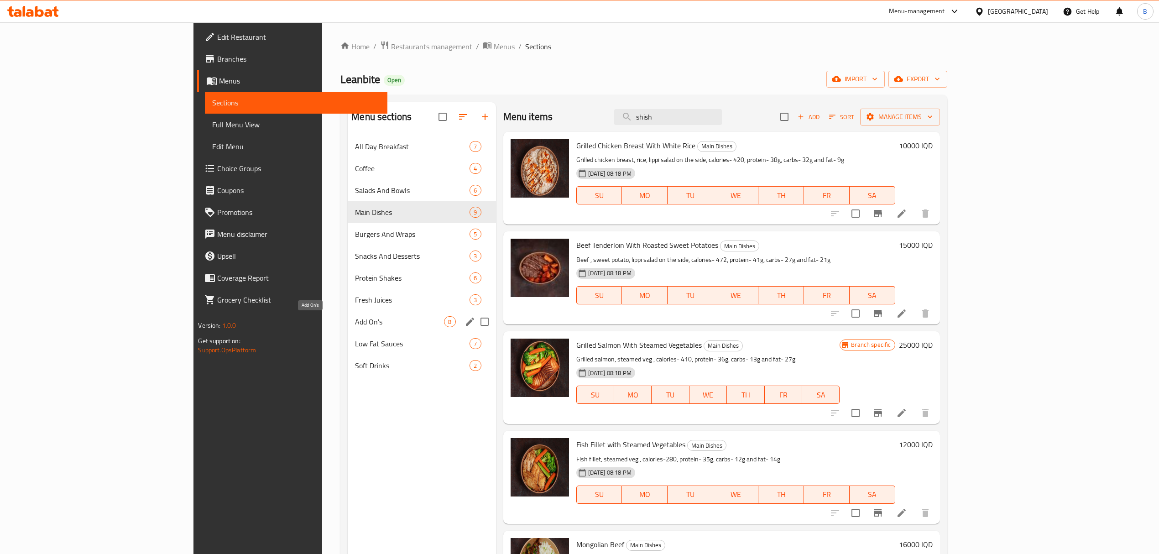
click at [355, 322] on span "Add On's" at bounding box center [399, 321] width 89 height 11
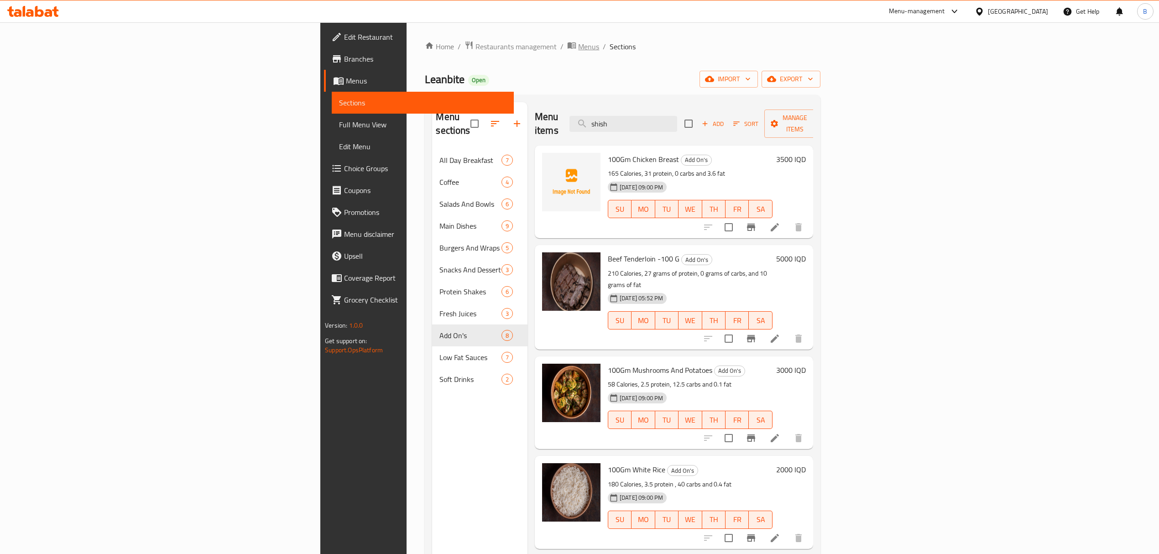
click at [578, 52] on span "Menus" at bounding box center [588, 46] width 21 height 11
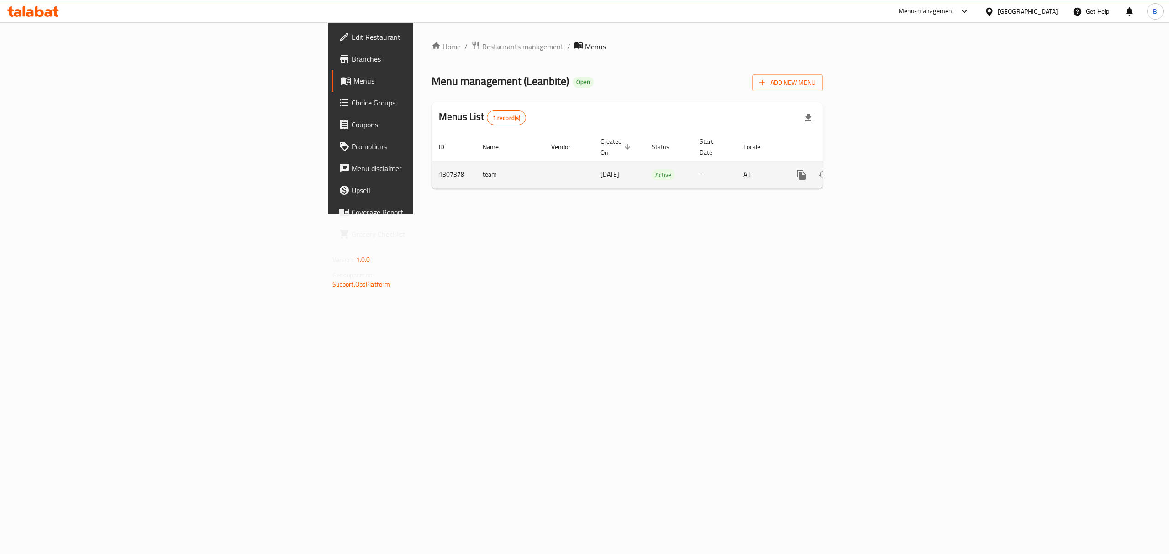
click at [878, 164] on link "enhanced table" at bounding box center [867, 175] width 22 height 22
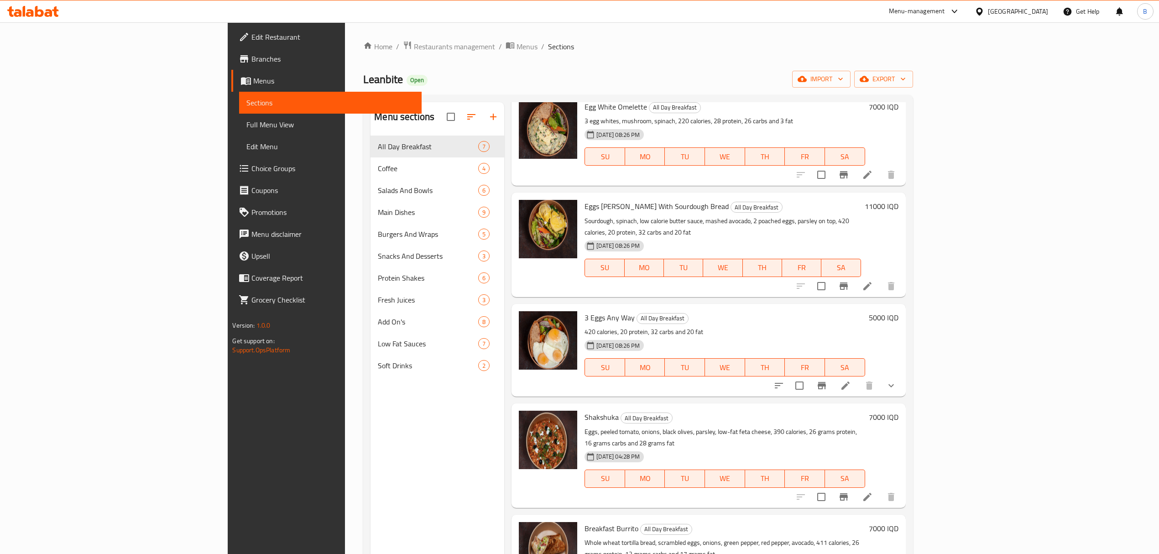
scroll to position [61, 0]
